Goal: Communication & Community: Answer question/provide support

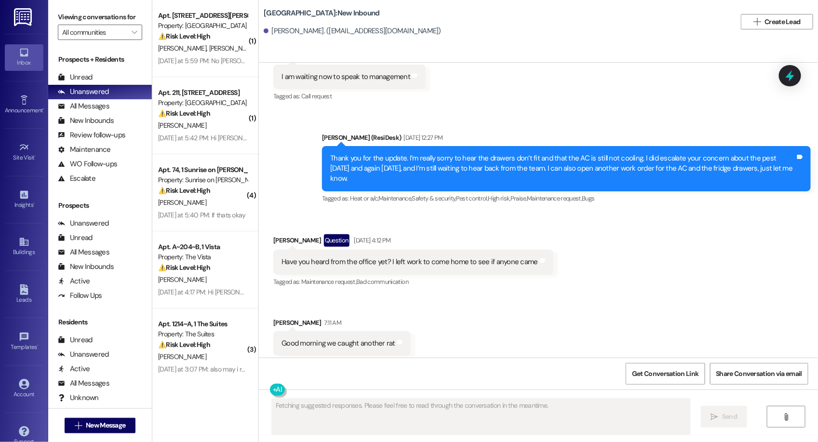
scroll to position [26061, 0]
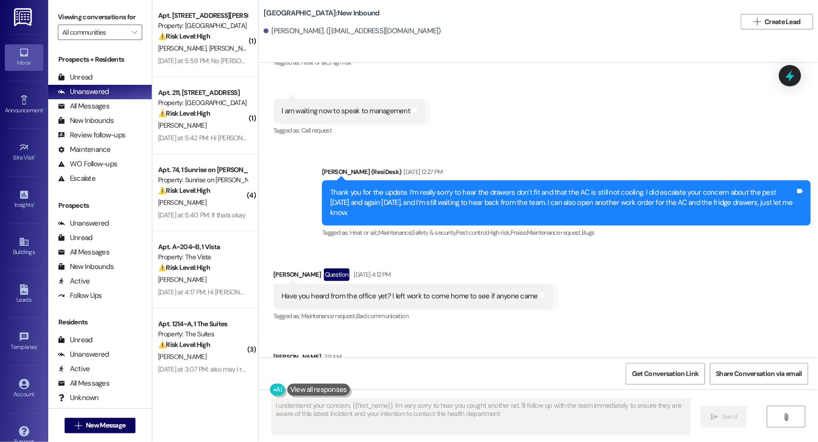
type textarea "I understand your concern, {{first_name}}. I'm very sorry to hear you caught an…"
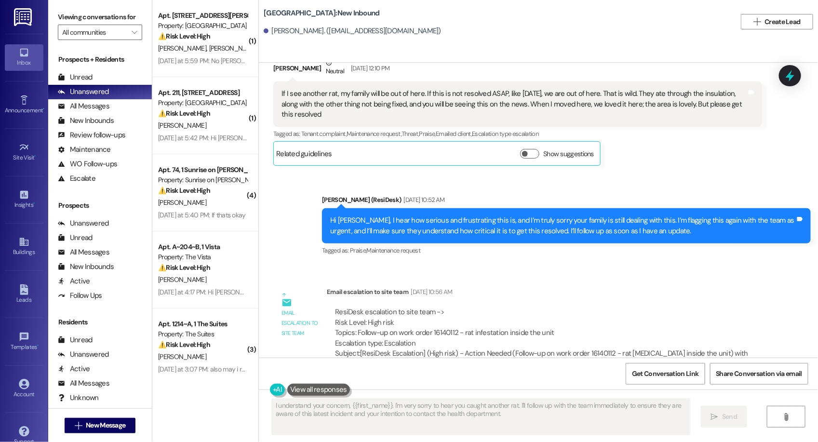
scroll to position [25505, 0]
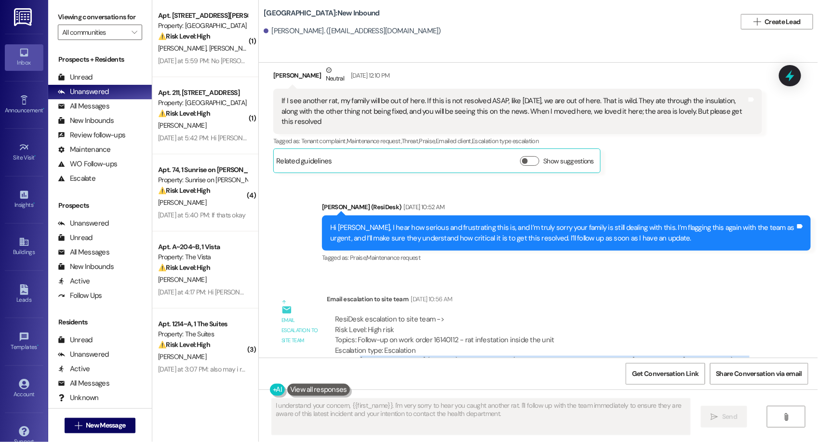
drag, startPoint x: 352, startPoint y: 279, endPoint x: 446, endPoint y: 288, distance: 93.9
click at [446, 356] on div "Subject: [ResiDesk Escalation] (High risk) - Action Needed (Follow-up on work o…" at bounding box center [544, 366] width 419 height 21
copy div "[ResiDesk Escalation] (High risk) - Action Needed (Follow-up on work order 1614…"
